Goal: Task Accomplishment & Management: Complete application form

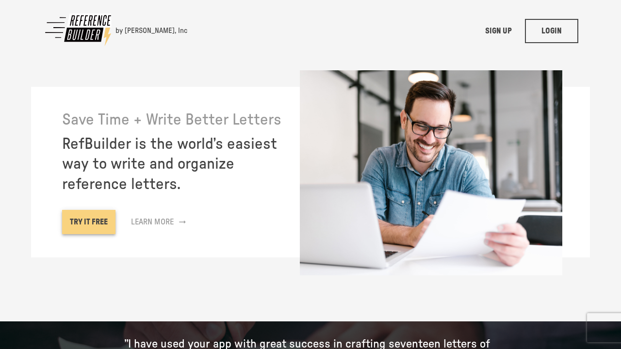
click at [83, 213] on link "TRY IT FREE" at bounding box center [88, 222] width 53 height 24
click at [92, 214] on link "TRY IT FREE" at bounding box center [88, 222] width 53 height 24
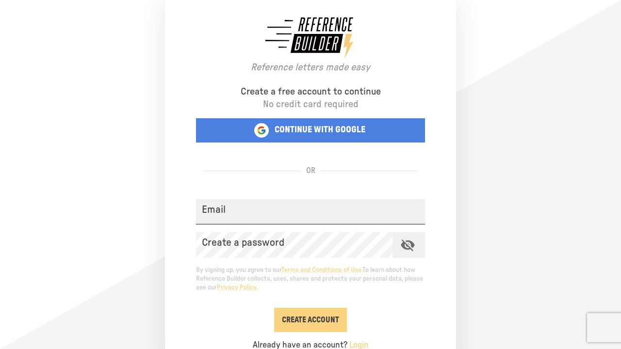
click at [258, 215] on input "Email" at bounding box center [310, 212] width 229 height 26
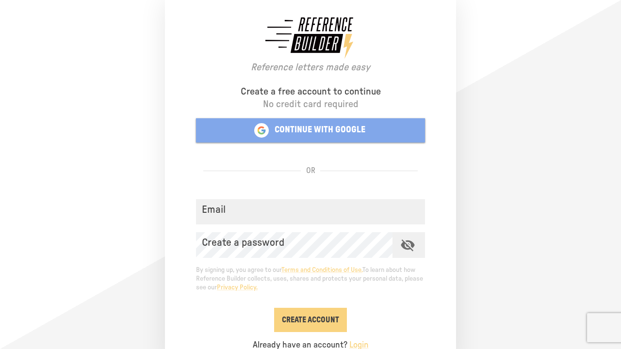
click at [288, 118] on button "CONTINUE WITH GOOGLE" at bounding box center [310, 130] width 229 height 24
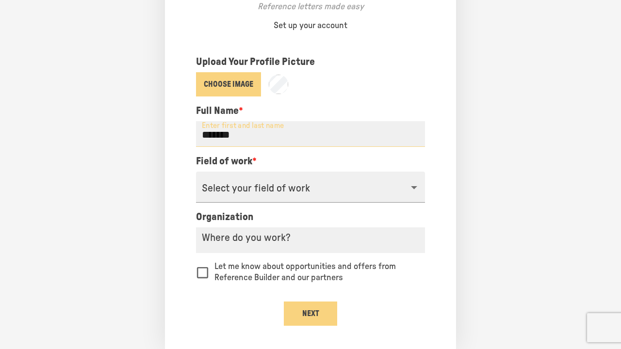
scroll to position [58, 0]
type input "*******"
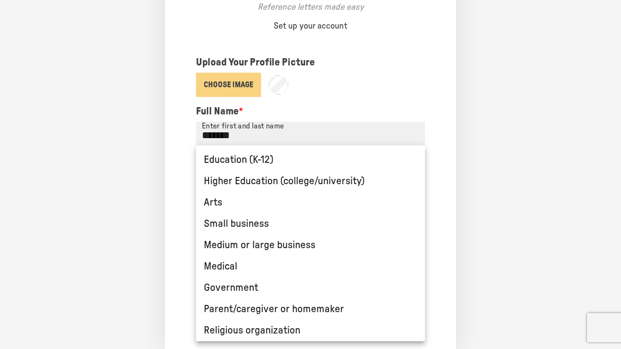
click at [266, 185] on body "Reference letters made easy Set up your account Upload Your Profile Picture Cho…" at bounding box center [310, 116] width 621 height 349
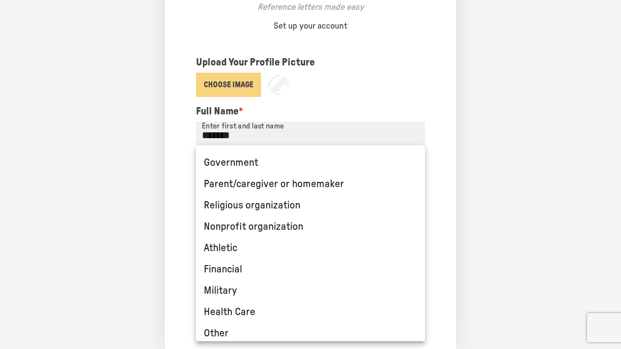
scroll to position [125, 0]
click at [227, 334] on li "Other" at bounding box center [310, 334] width 229 height 21
type input "*****"
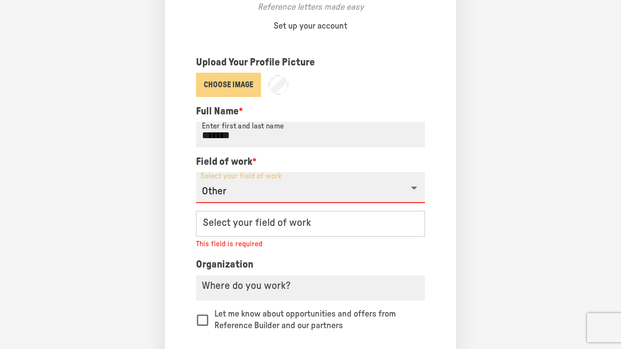
click at [255, 213] on div "Select your field of work Select your field of work" at bounding box center [310, 224] width 229 height 26
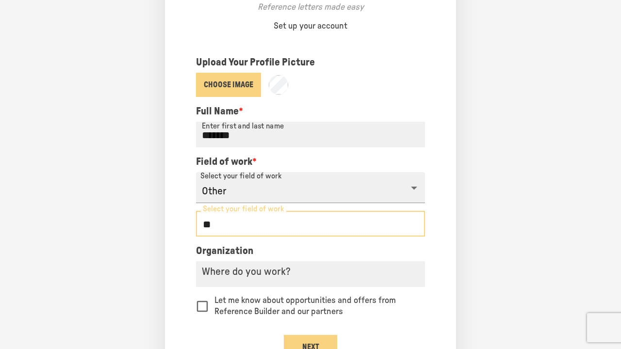
type input "*"
type input "*****"
type input "*********"
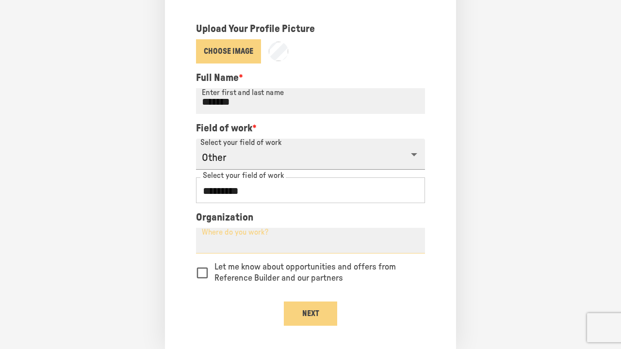
scroll to position [91, 0]
type input "*******"
click at [307, 309] on button "Next" at bounding box center [310, 314] width 53 height 24
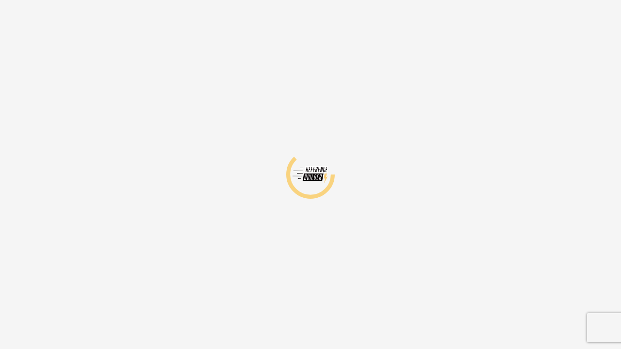
scroll to position [0, 0]
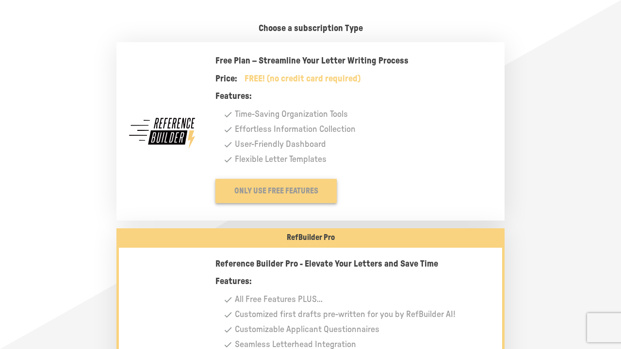
click at [280, 192] on button "Only Use Free Features" at bounding box center [275, 191] width 121 height 24
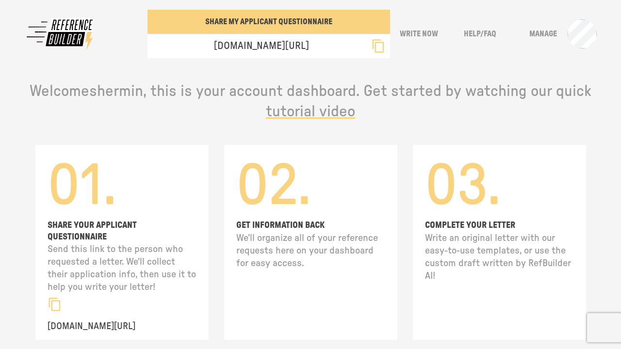
click at [99, 218] on h1 "01." at bounding box center [122, 186] width 149 height 68
click at [93, 220] on p "SHARE YOUR APPLICANT QUESTIONNAIRE" at bounding box center [122, 231] width 149 height 23
click at [93, 303] on div "Refbuilder.com/intake/-878524" at bounding box center [122, 313] width 149 height 39
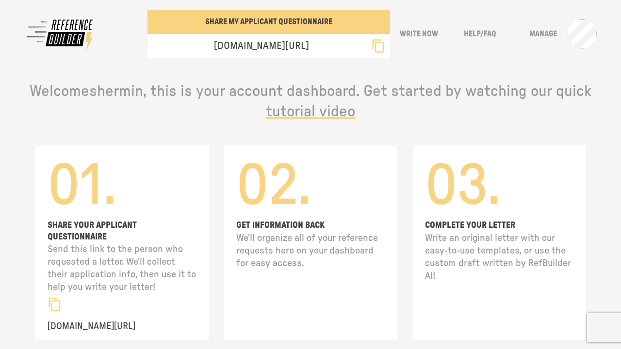
click at [100, 324] on p "Refbuilder.com/intake/-878524" at bounding box center [122, 326] width 149 height 13
click at [315, 213] on h1 "02." at bounding box center [310, 186] width 149 height 68
click at [303, 111] on span "tutorial video" at bounding box center [310, 112] width 89 height 16
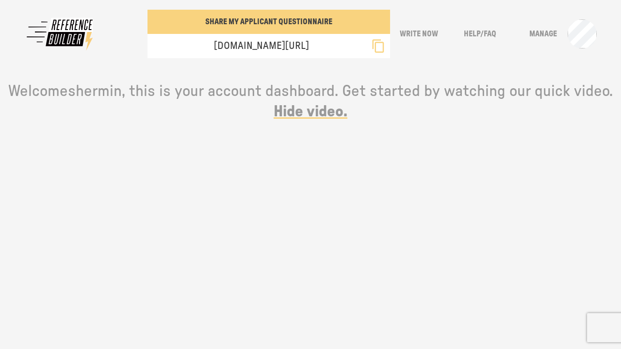
click at [328, 115] on span "Hide video." at bounding box center [311, 112] width 74 height 16
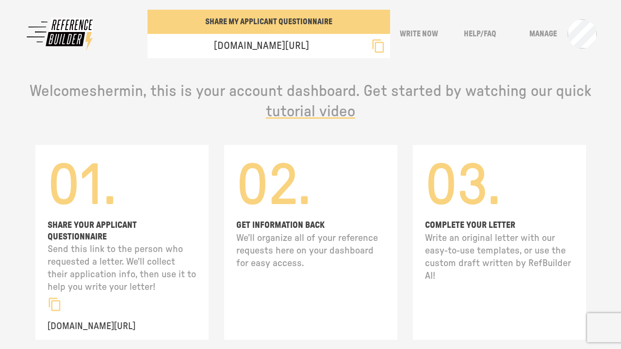
click at [312, 3] on div "SHARE MY APPLICANT QUESTIONNAIRE refbuilder.com/intake/-878524 Write Now Help/F…" at bounding box center [310, 29] width 621 height 58
click at [298, 38] on div "refbuilder.com/intake/-878524" at bounding box center [269, 46] width 243 height 24
click at [297, 21] on button "SHARE MY APPLICANT QUESTIONNAIRE" at bounding box center [269, 22] width 243 height 24
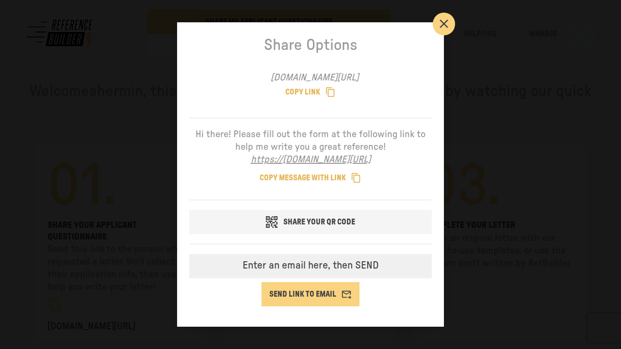
click at [456, 17] on div "Share Options refbuilder.com/intake/-878524 COPY LINK Hi there! Please fill out…" at bounding box center [310, 174] width 621 height 349
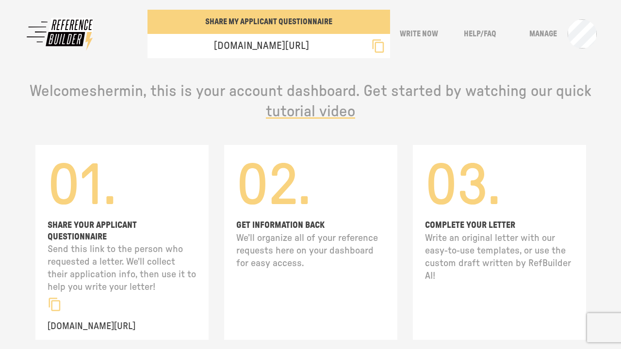
click at [425, 38] on button "Write Now" at bounding box center [418, 34] width 53 height 24
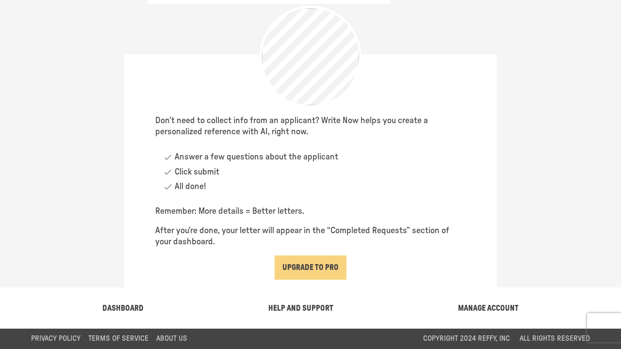
scroll to position [53, 0]
